Goal: Task Accomplishment & Management: Manage account settings

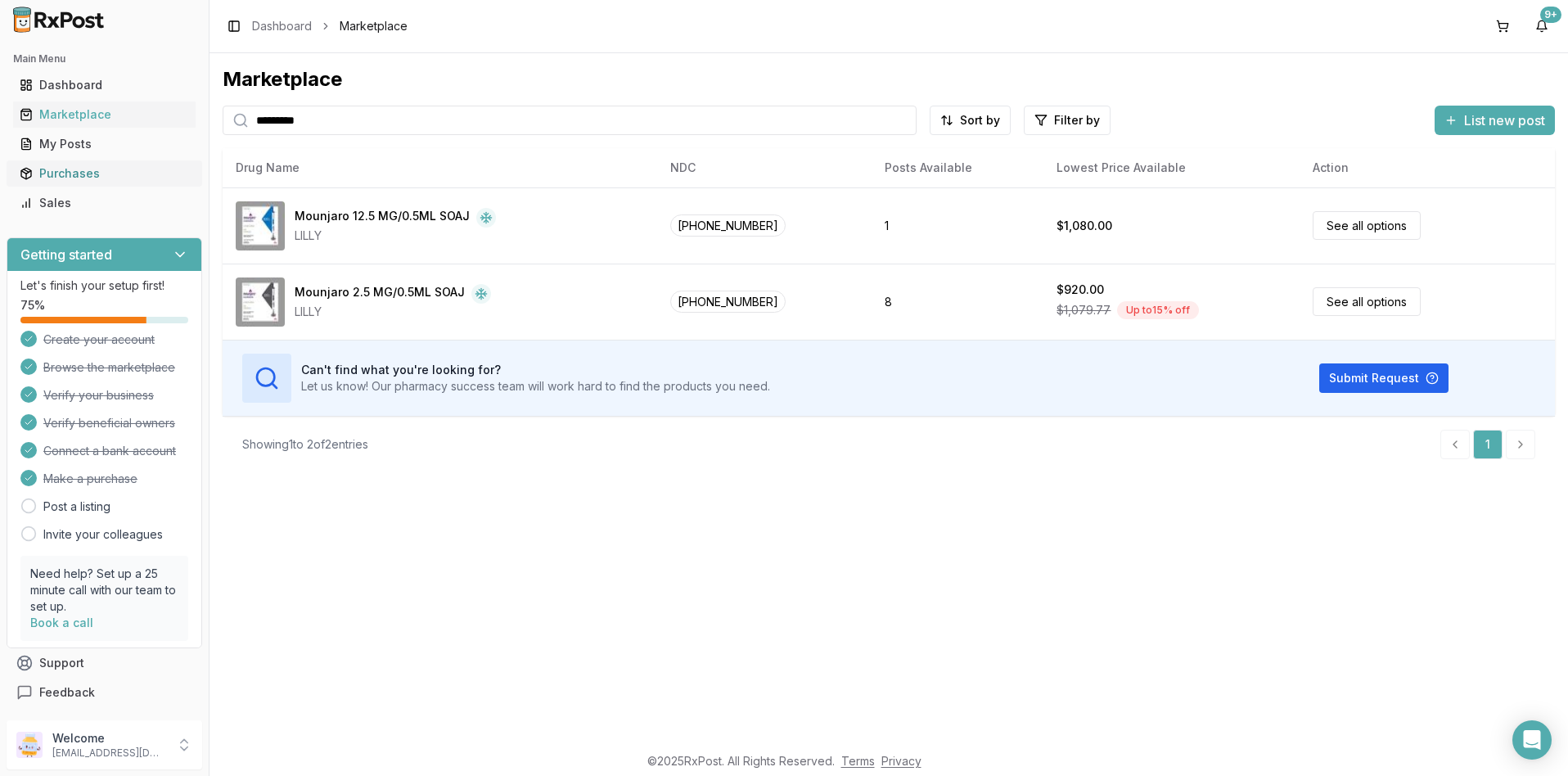
click at [65, 171] on div "Purchases" at bounding box center [105, 174] width 170 height 17
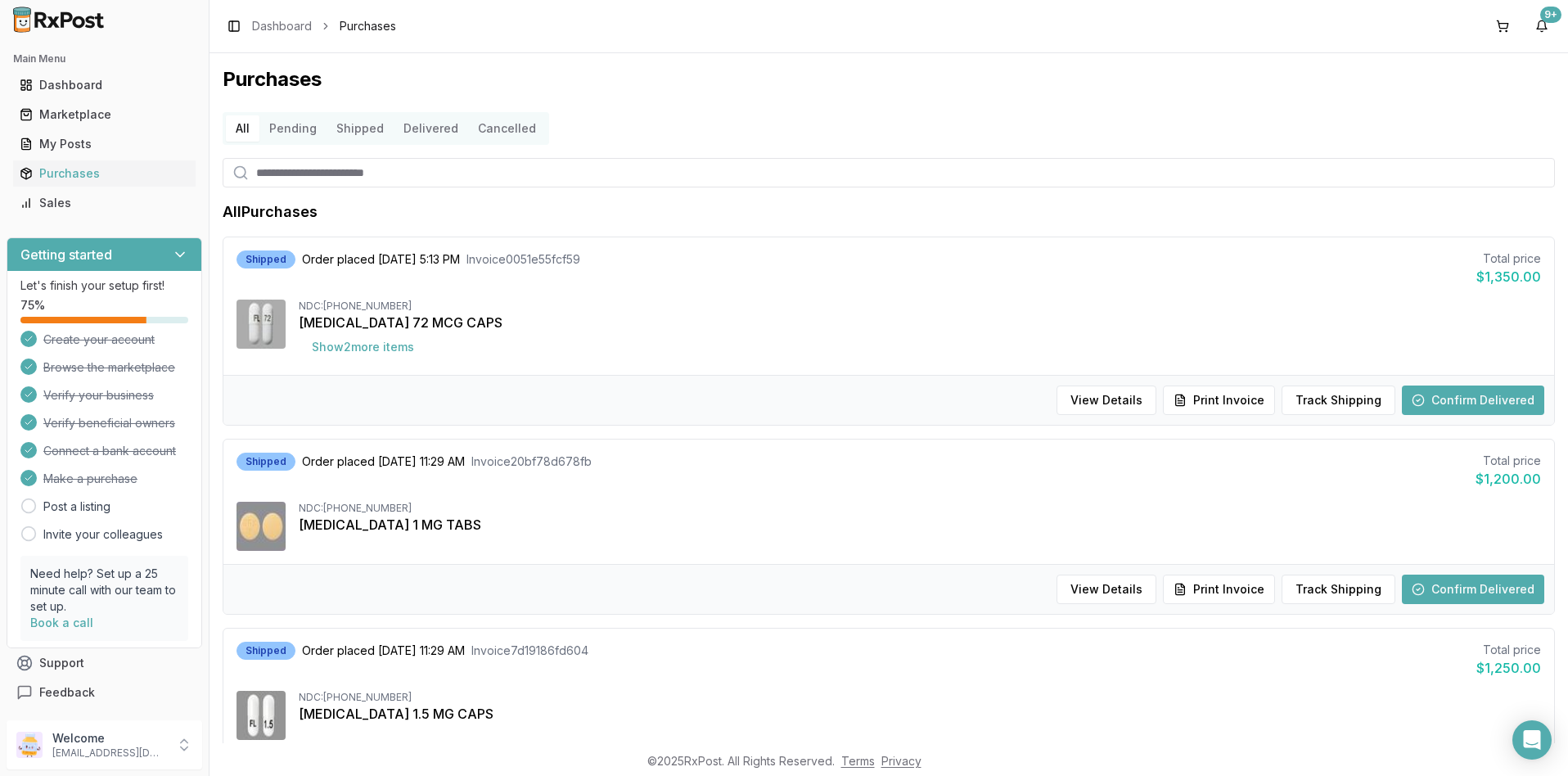
click at [1441, 591] on button "Confirm Delivered" at bounding box center [1473, 589] width 142 height 29
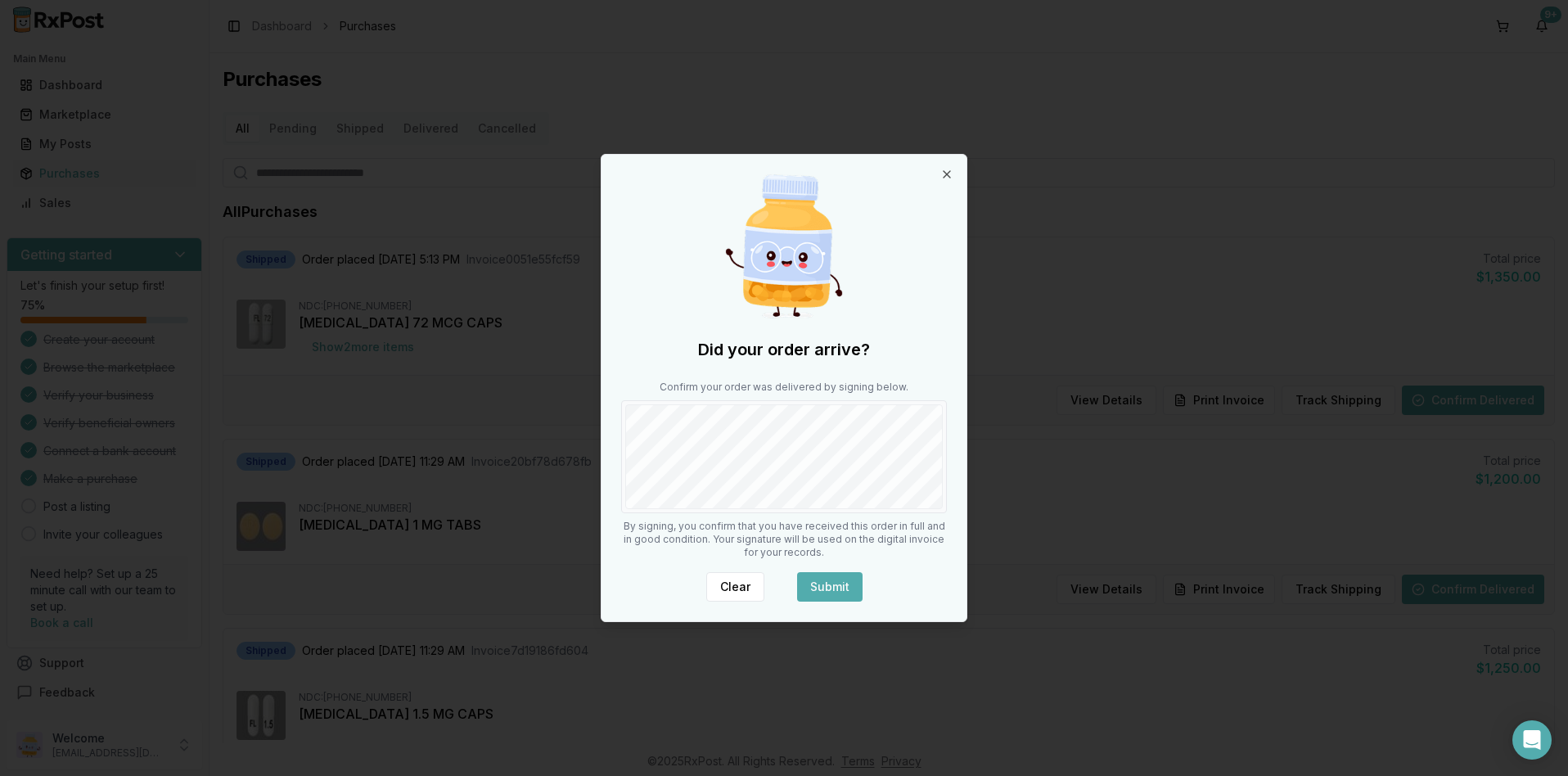
click at [839, 579] on button "Submit" at bounding box center [829, 586] width 66 height 29
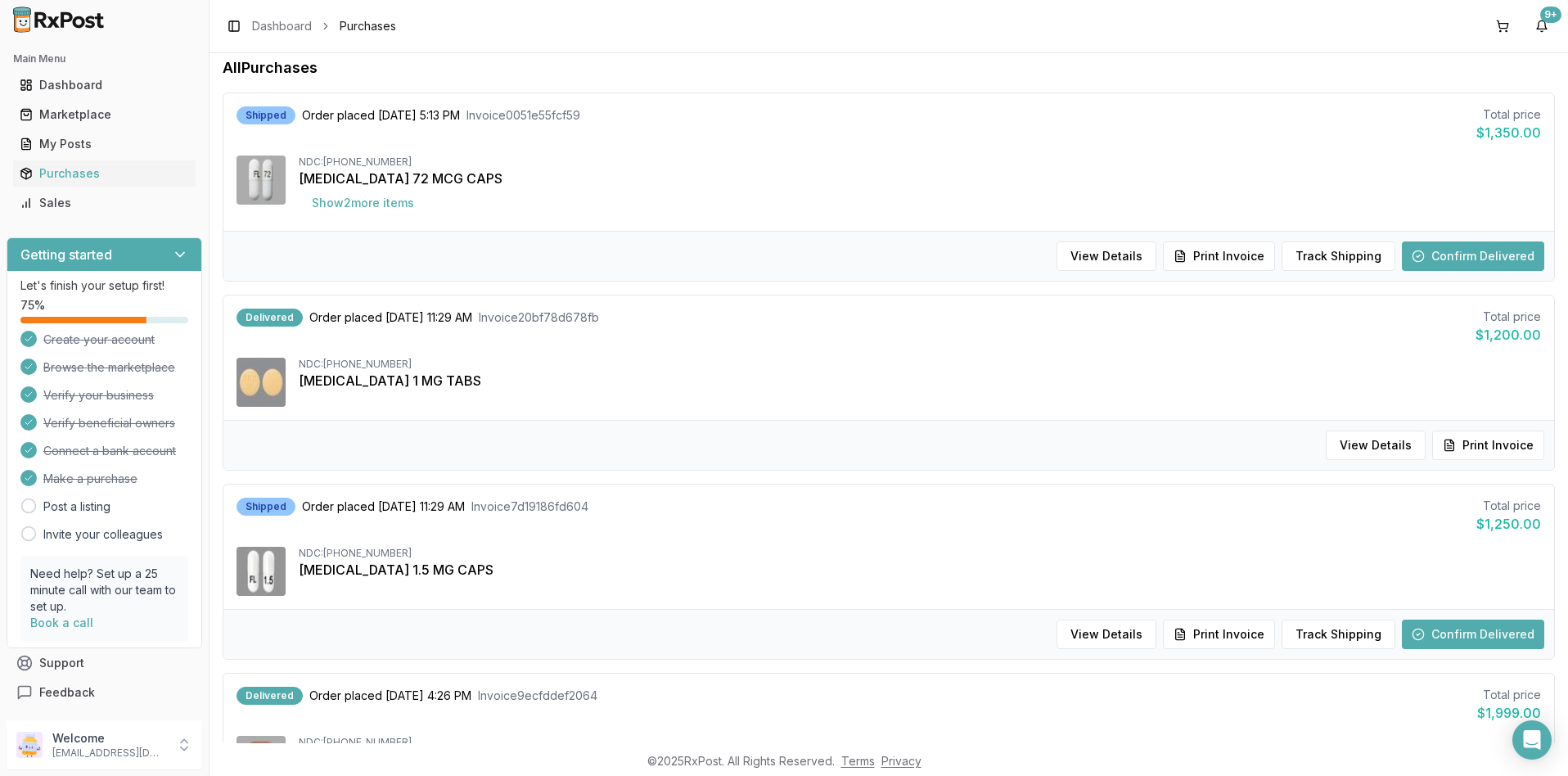
scroll to position [164, 0]
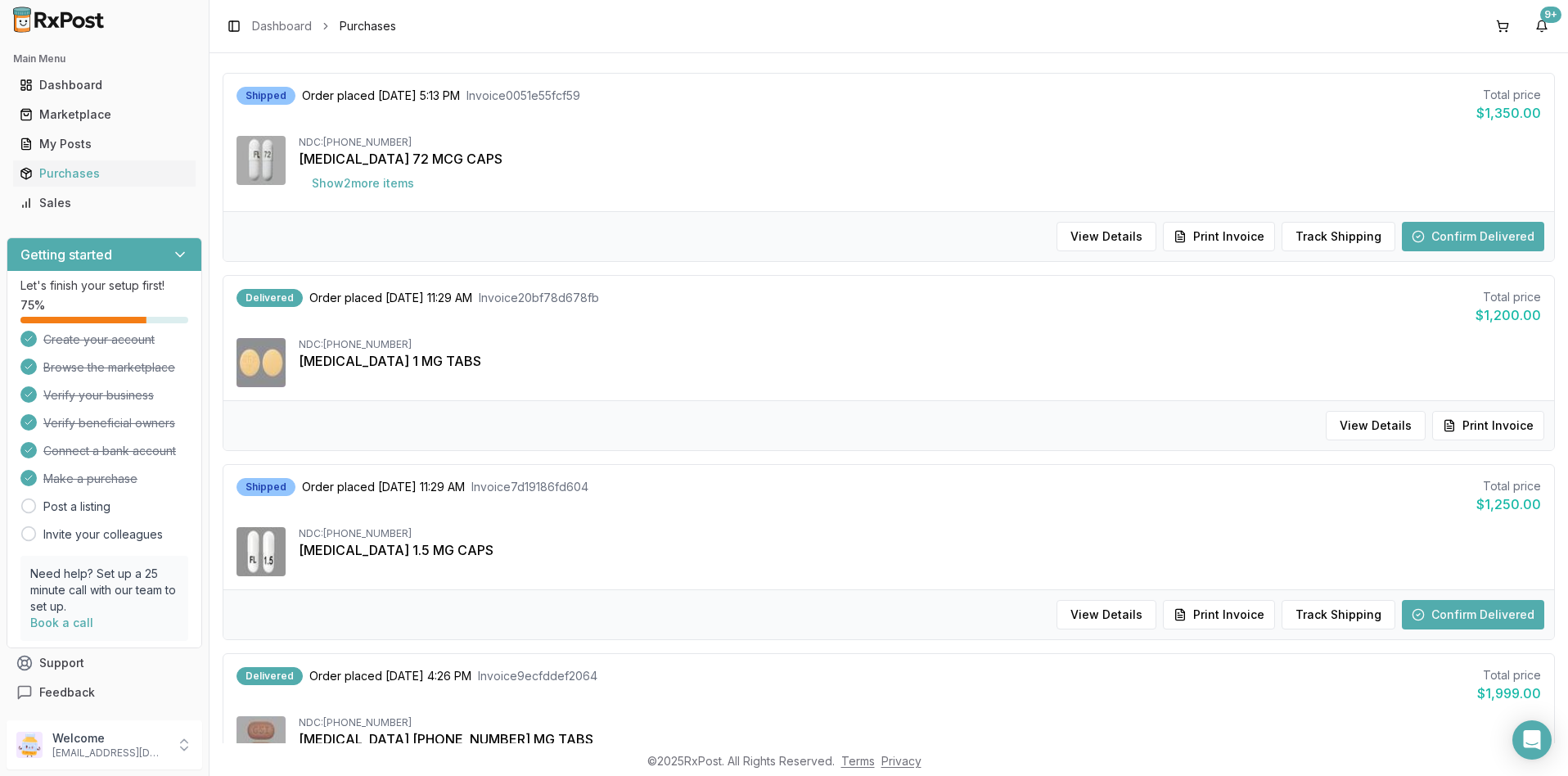
click at [1466, 618] on button "Confirm Delivered" at bounding box center [1473, 614] width 142 height 29
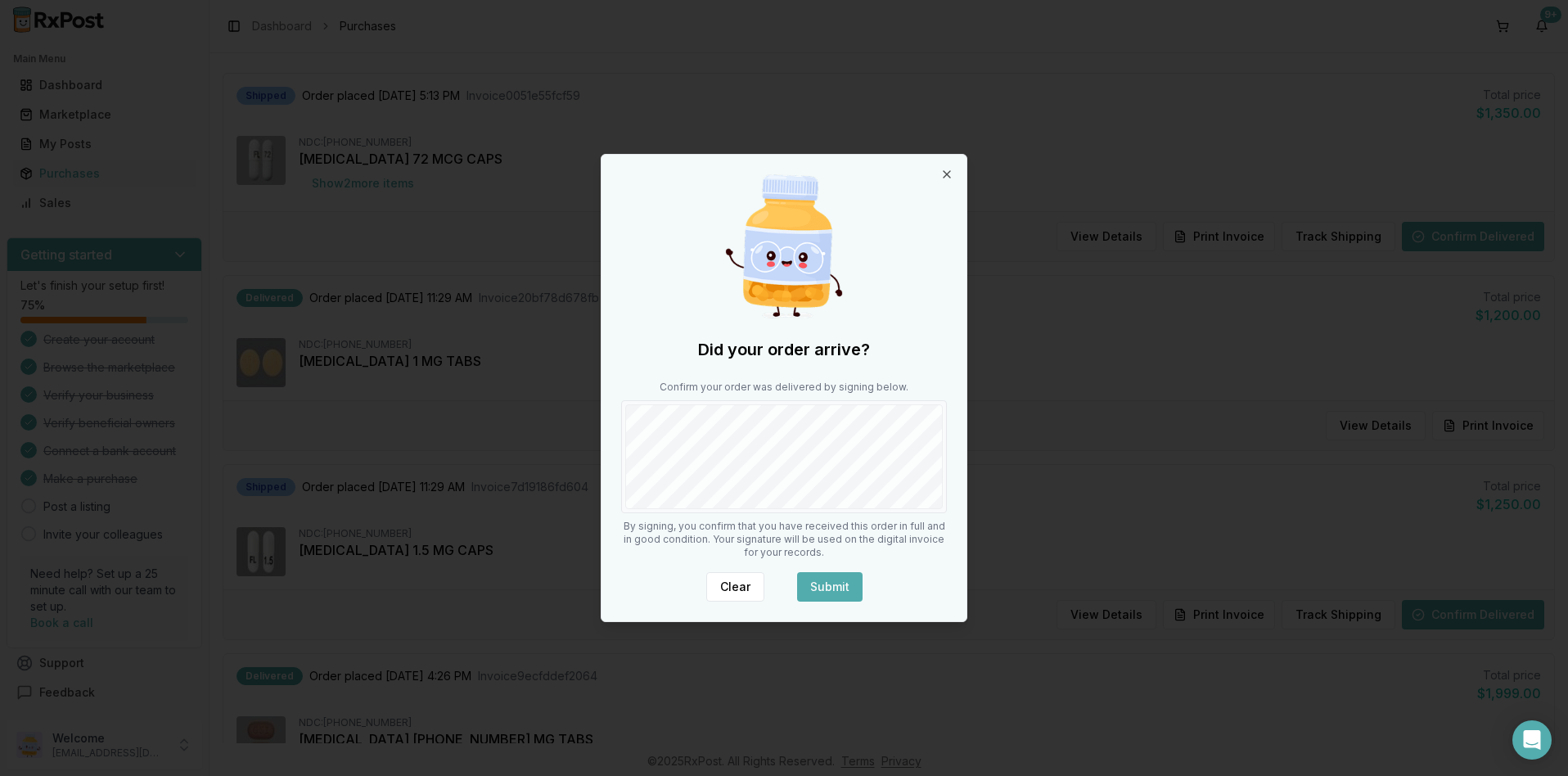
click at [853, 585] on button "Submit" at bounding box center [829, 586] width 66 height 29
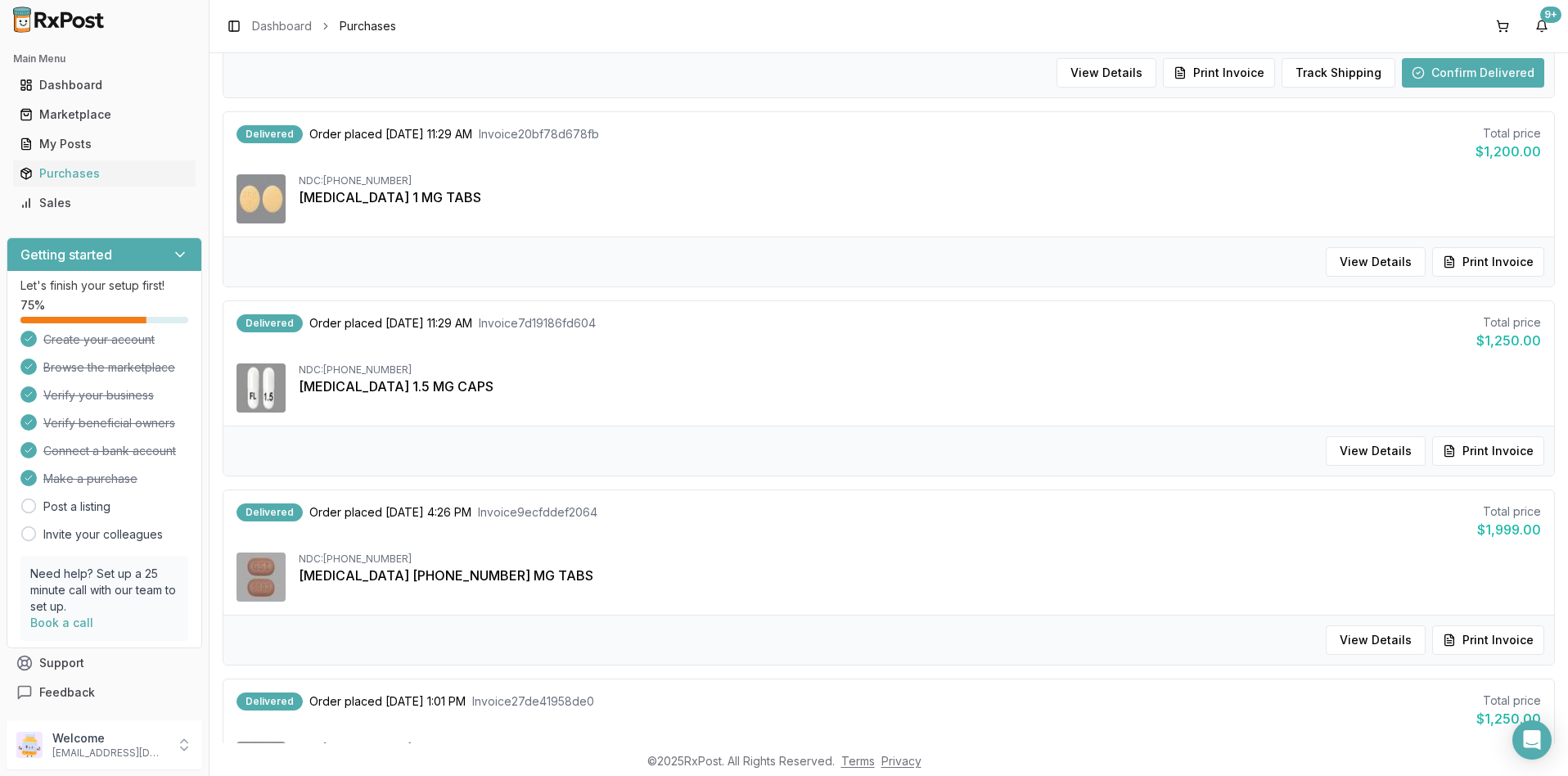
scroll to position [0, 0]
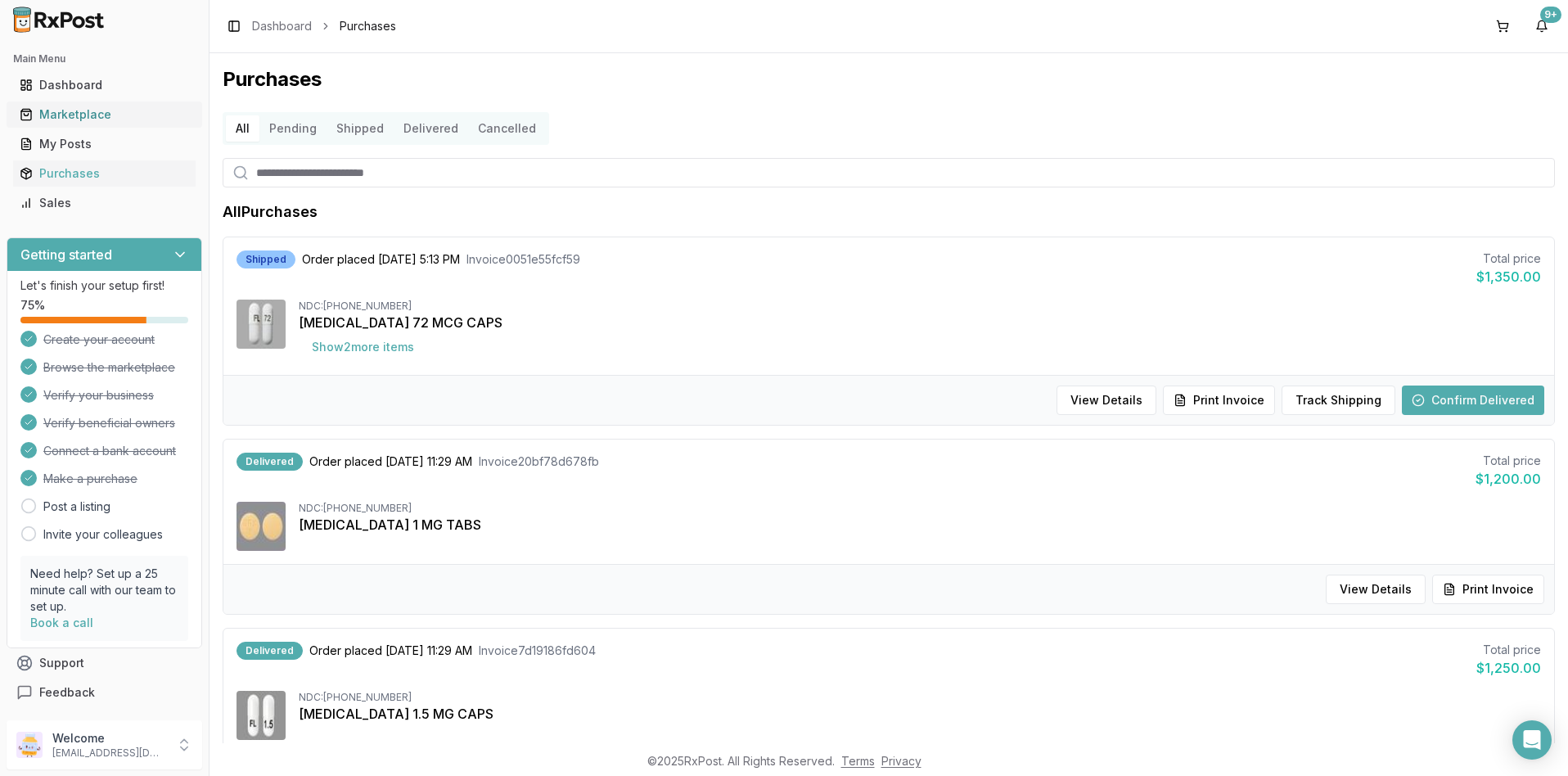
click at [87, 111] on div "Marketplace" at bounding box center [105, 115] width 170 height 17
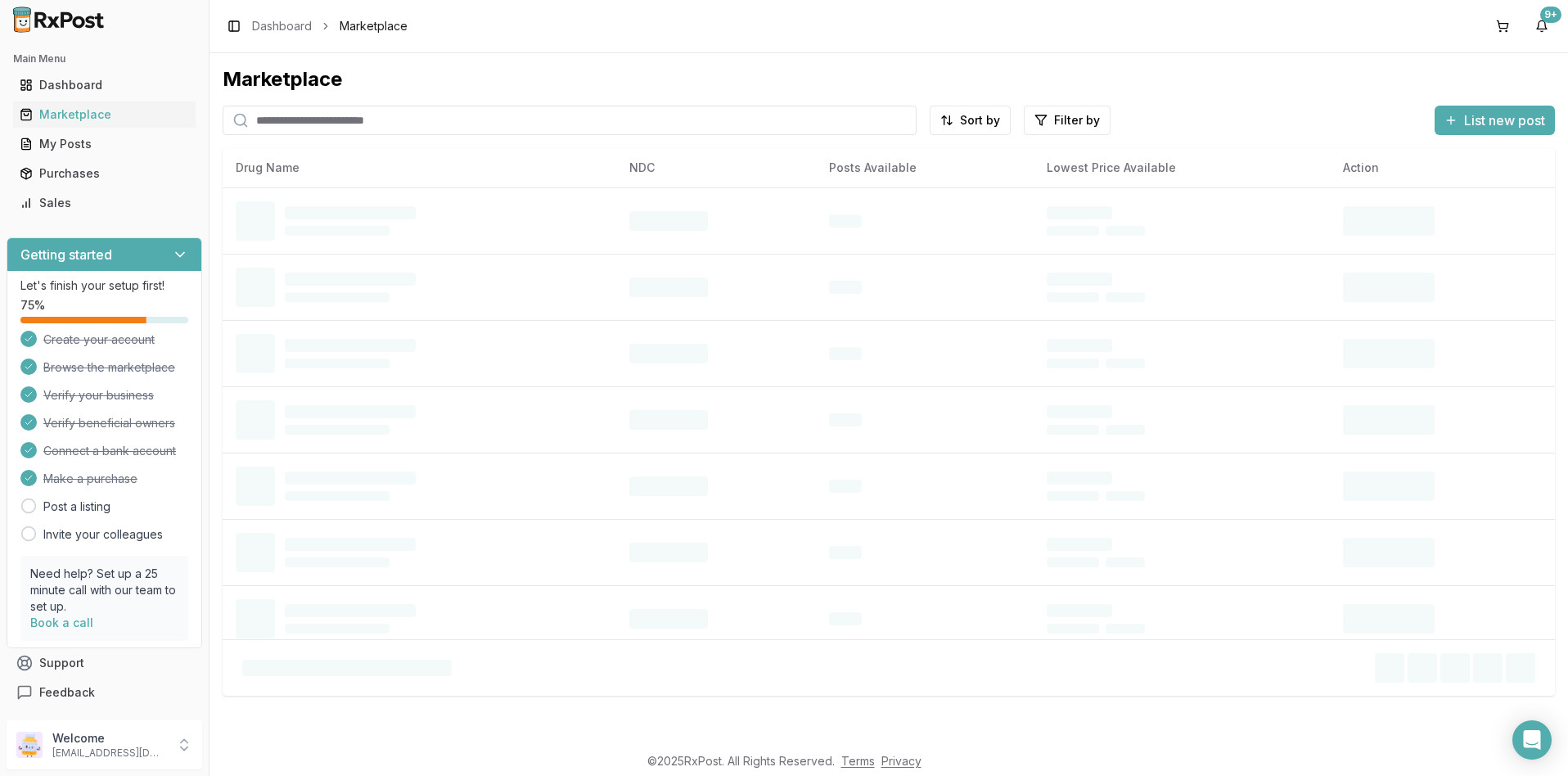
click at [282, 121] on input "search" at bounding box center [570, 120] width 694 height 29
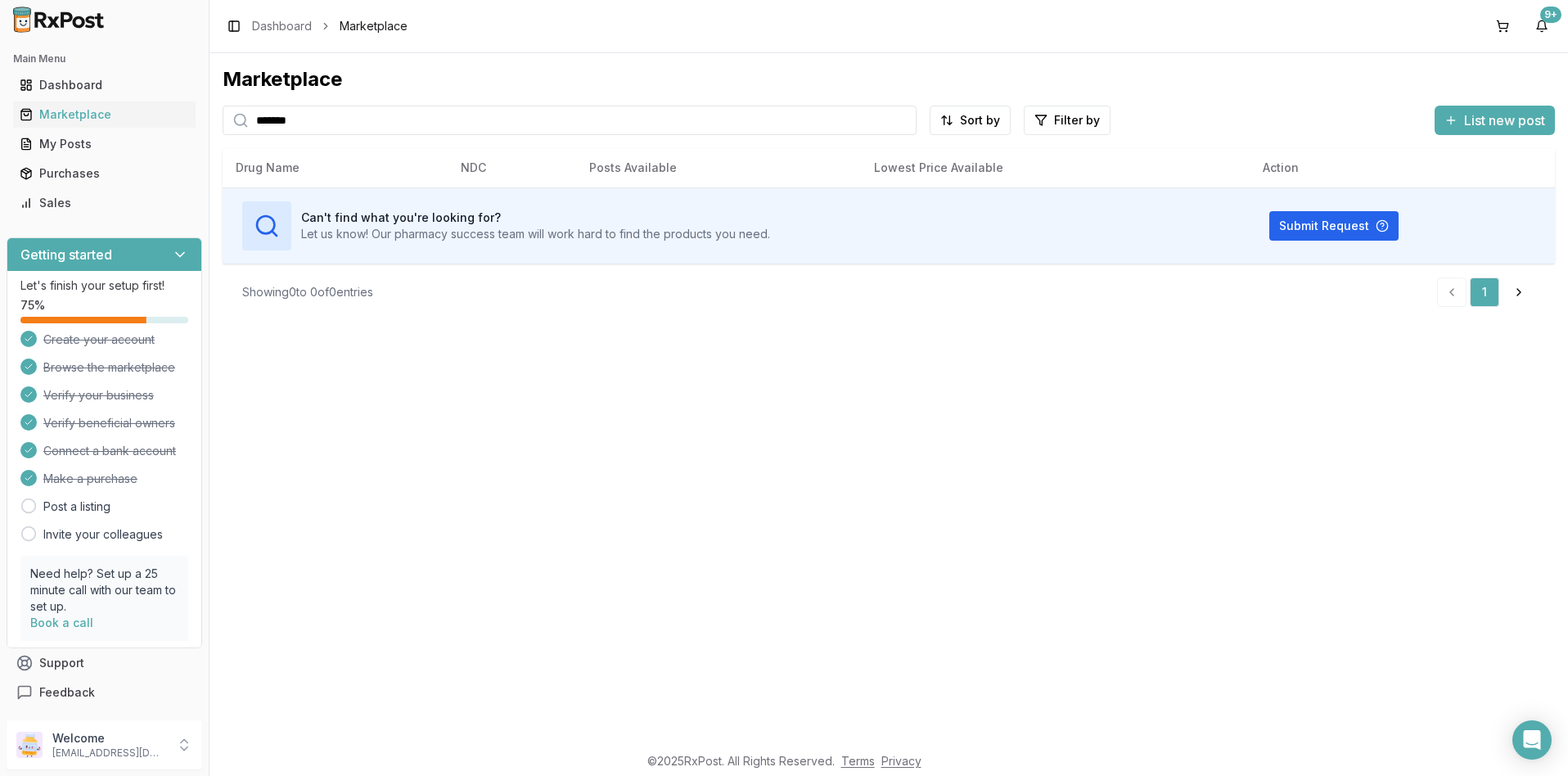
click at [339, 115] on input "*******" at bounding box center [570, 120] width 694 height 29
type input "*"
type input "*********"
